Goal: Information Seeking & Learning: Learn about a topic

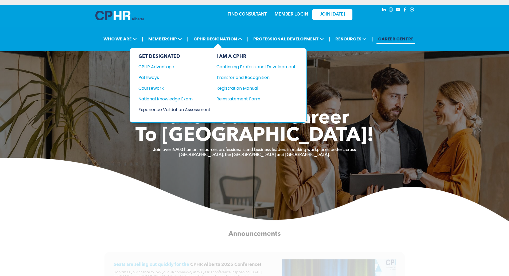
click at [172, 108] on div "Experience Validation Assessment" at bounding box center [170, 109] width 65 height 7
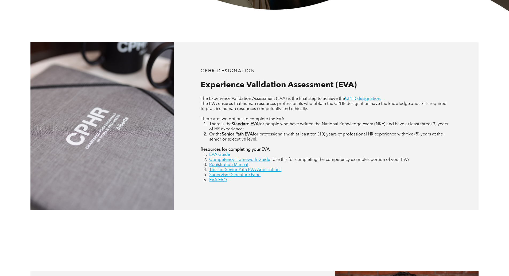
scroll to position [214, 0]
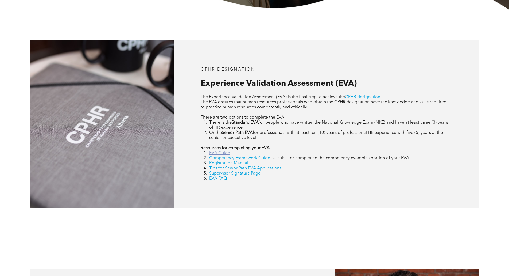
click at [217, 153] on link "EVA Guide" at bounding box center [219, 153] width 21 height 4
click at [235, 159] on link "Competency Framework Guide" at bounding box center [239, 158] width 61 height 4
click at [234, 164] on link "Registration Manual" at bounding box center [228, 163] width 39 height 4
click at [220, 180] on link "EVA FAQ" at bounding box center [218, 178] width 18 height 4
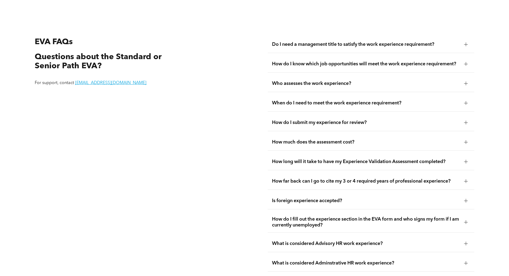
scroll to position [1006, 0]
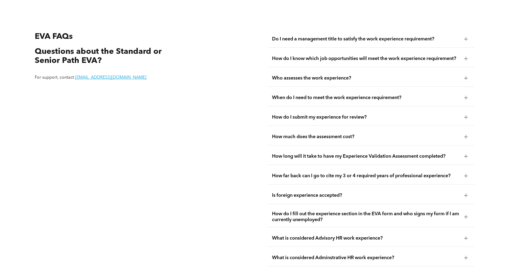
click at [312, 134] on div "How much does the assessment cost?" at bounding box center [371, 136] width 207 height 17
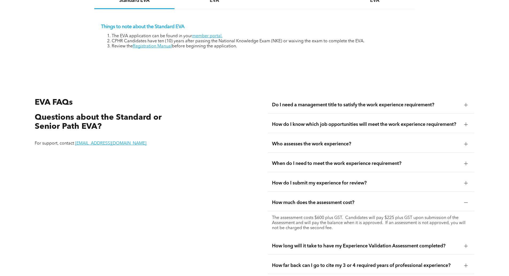
scroll to position [873, 0]
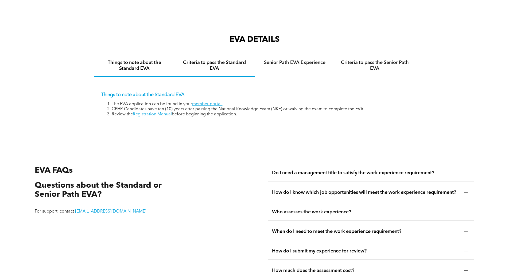
click at [205, 60] on h4 "Criteria to pass the Standard EVA" at bounding box center [214, 66] width 71 height 12
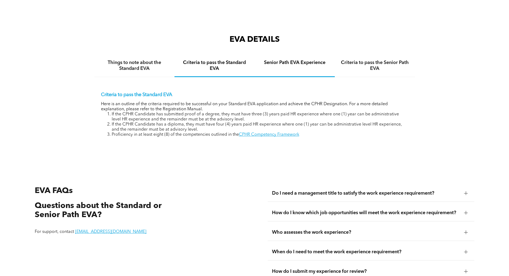
click at [311, 55] on div "Senior Path EVA Experience" at bounding box center [295, 66] width 80 height 22
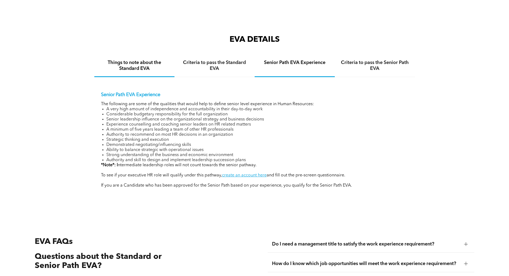
click at [126, 63] on h4 "Things to note about the Standard EVA" at bounding box center [134, 66] width 71 height 12
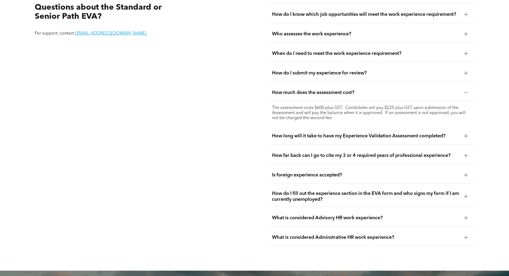
scroll to position [1060, 0]
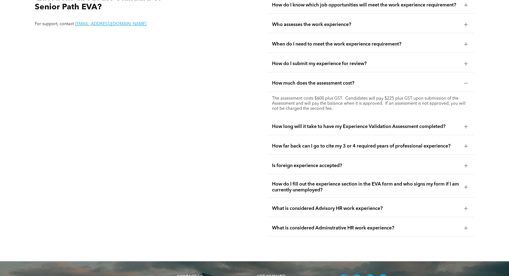
click at [306, 163] on span "Is foreign experience accepted?" at bounding box center [366, 166] width 188 height 6
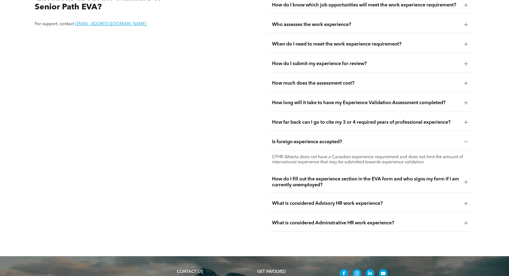
click at [336, 200] on span "What is considered Advisory HR work experience?" at bounding box center [366, 203] width 188 height 6
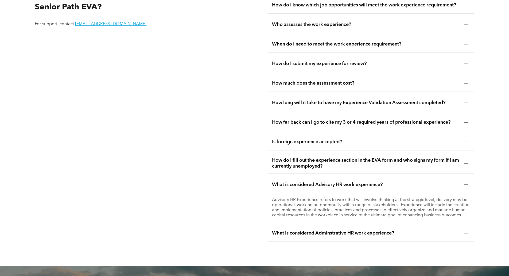
click at [304, 230] on div "What is considered Adminstrative HR work experience?" at bounding box center [371, 233] width 207 height 17
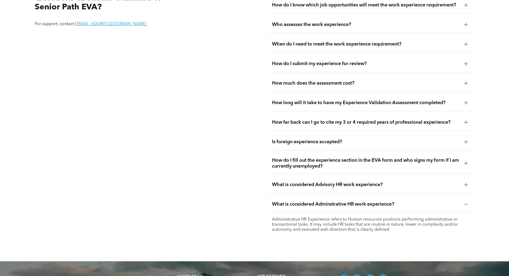
click at [298, 120] on div "How far back can I go to cite my 3 or 4 required years of professional experien…" at bounding box center [371, 122] width 207 height 17
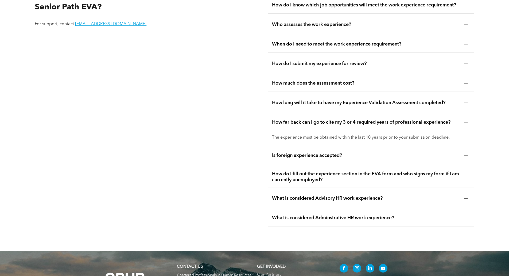
click at [318, 100] on span "How long will it take to have my Experience Validation Assessment completed?" at bounding box center [366, 103] width 188 height 6
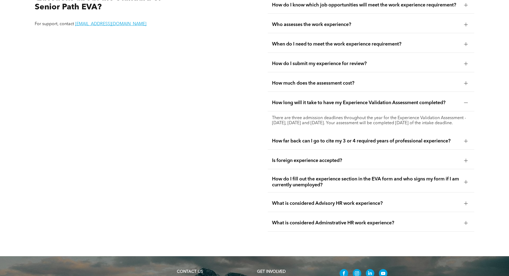
click at [309, 80] on span "How much does the assessment cost?" at bounding box center [366, 83] width 188 height 6
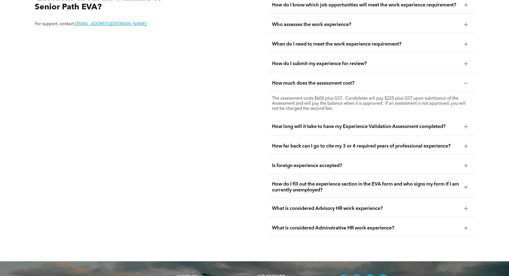
click at [309, 63] on div "How do I submit my experience for review?" at bounding box center [371, 63] width 207 height 17
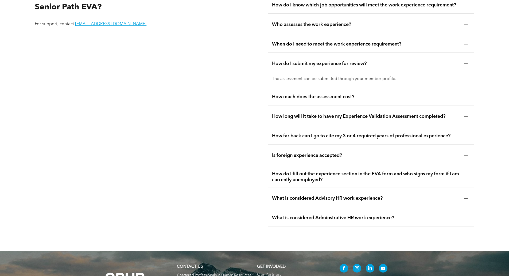
click at [322, 43] on div "When do I need to meet the work experience requirement?" at bounding box center [371, 44] width 207 height 17
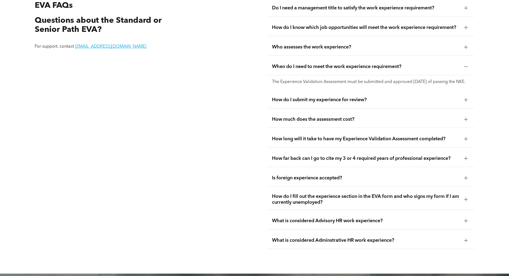
scroll to position [1006, 0]
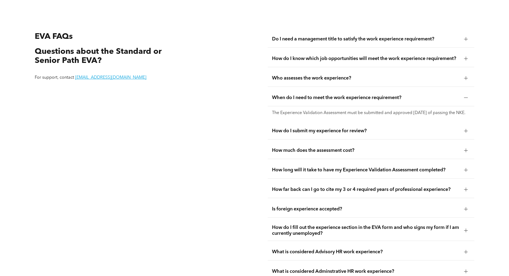
click at [321, 70] on div "Who assesses the work experience?" at bounding box center [371, 78] width 207 height 17
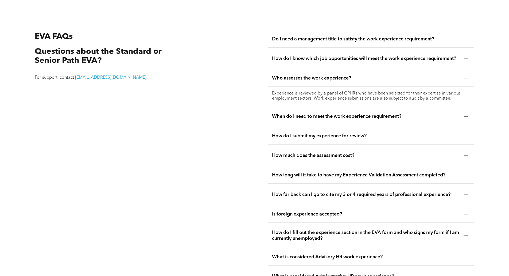
click at [325, 50] on div "How do I know which job opportunities will meet the work experience requirement?" at bounding box center [371, 58] width 207 height 17
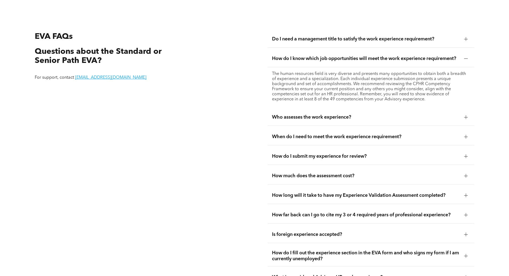
click at [319, 38] on div "Do I need a management title to satisfy the work experience requirement?" at bounding box center [371, 39] width 207 height 17
